Goal: Find specific page/section: Find specific page/section

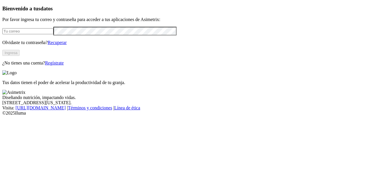
type input "[PERSON_NAME][EMAIL_ADDRESS][PERSON_NAME][DOMAIN_NAME]"
click at [20, 56] on button "Ingresa" at bounding box center [10, 53] width 17 height 6
